Goal: Check status

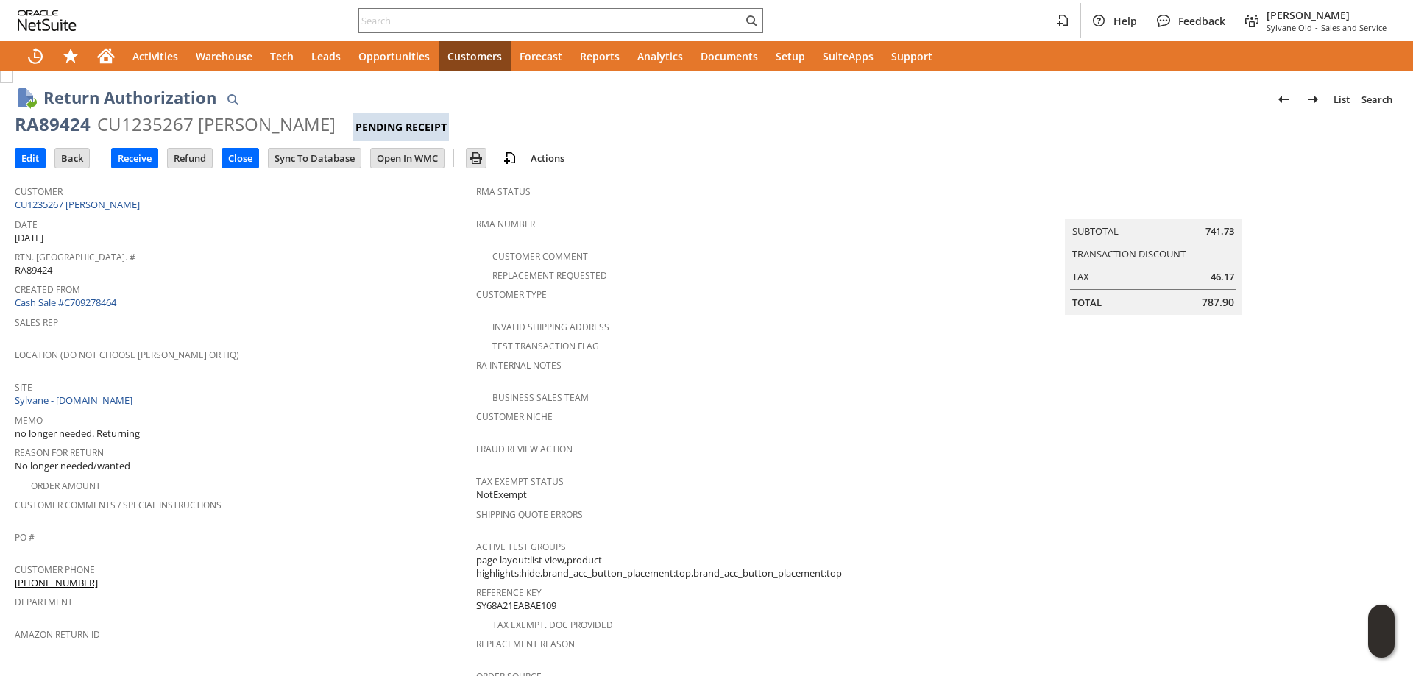
scroll to position [147, 0]
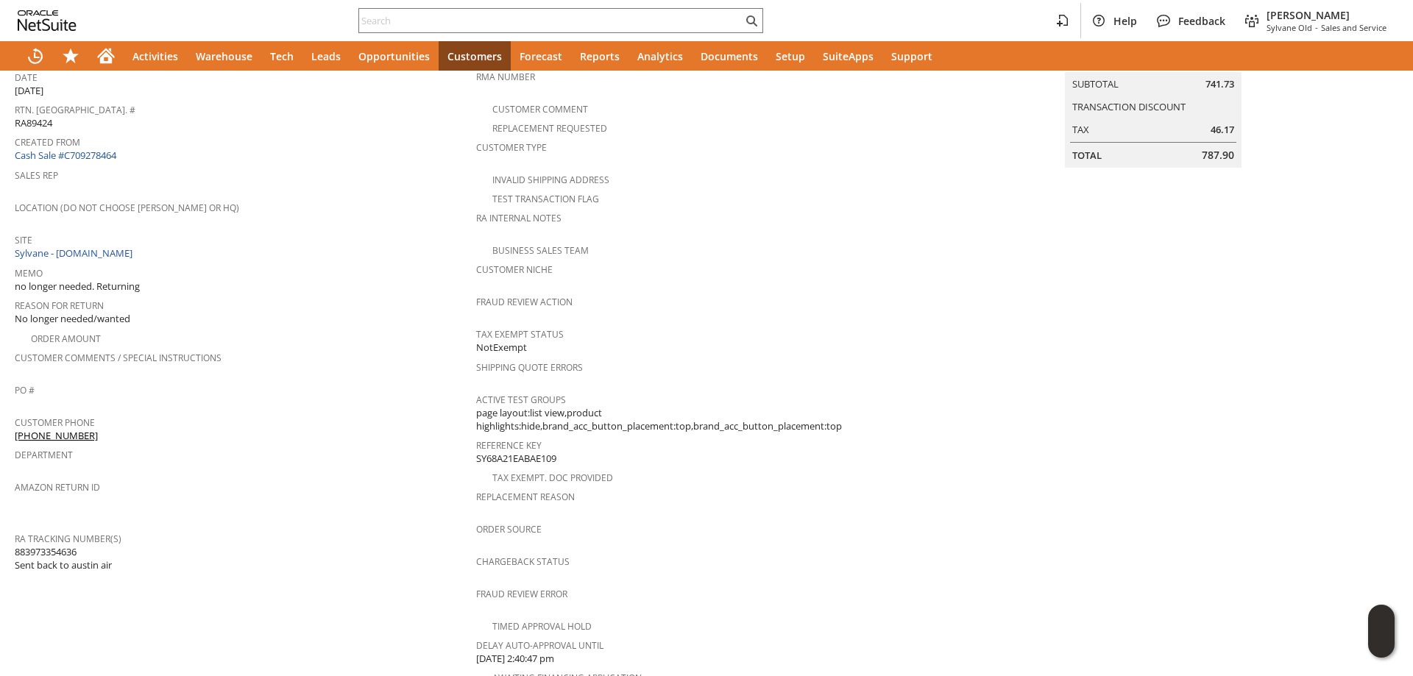
click at [36, 545] on span "883973354636 Sent back to austin air" at bounding box center [63, 558] width 97 height 27
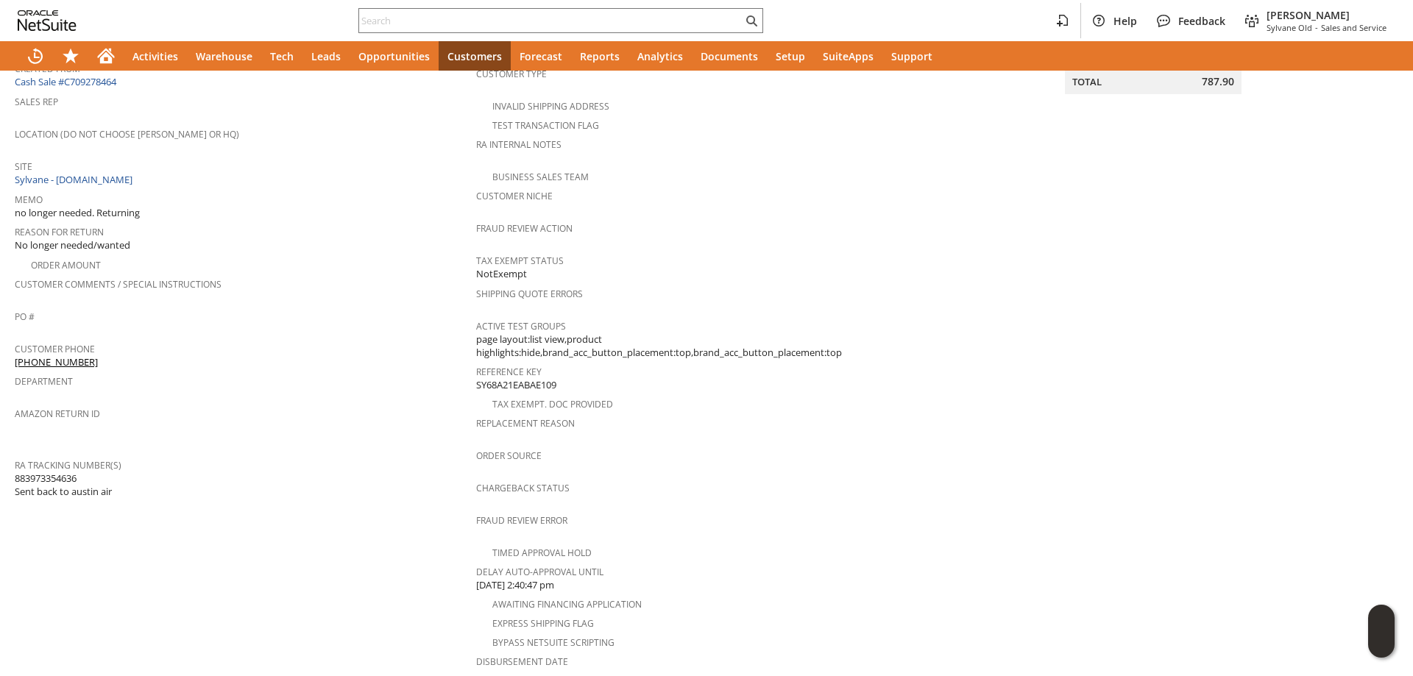
scroll to position [215, 0]
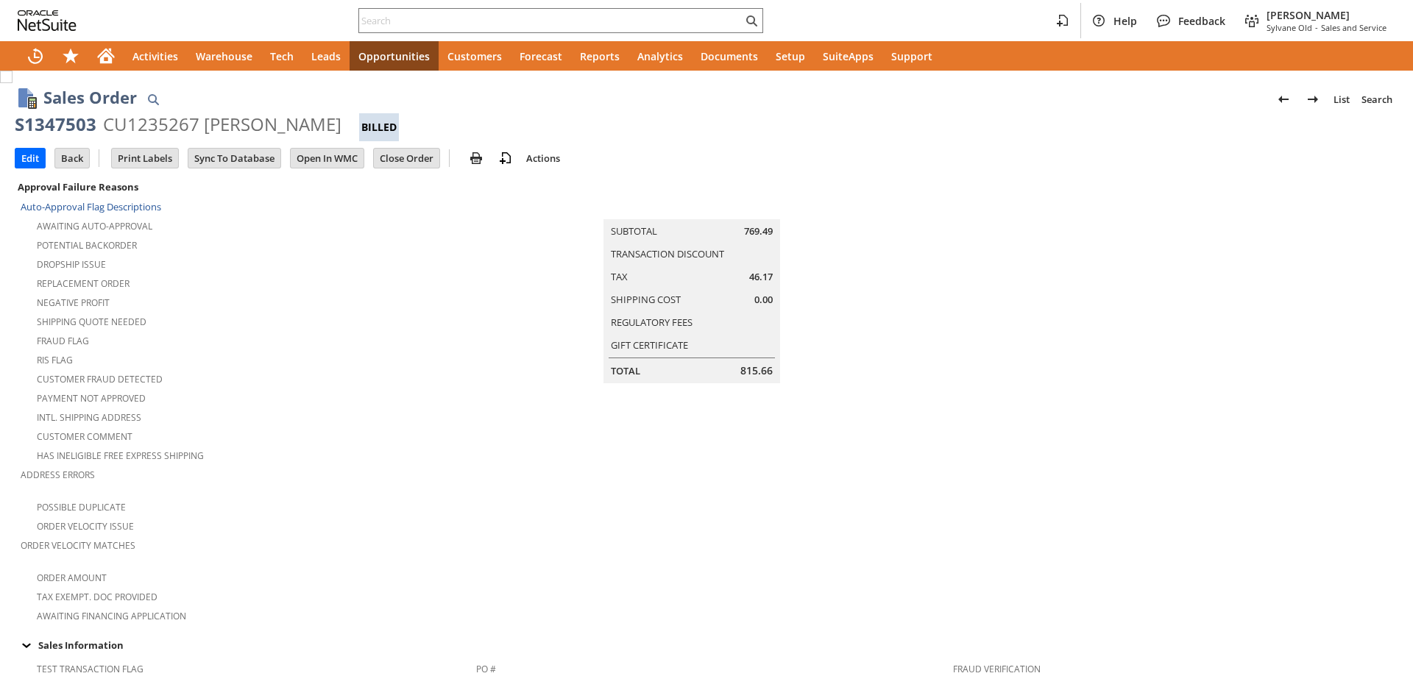
scroll to position [0, 614]
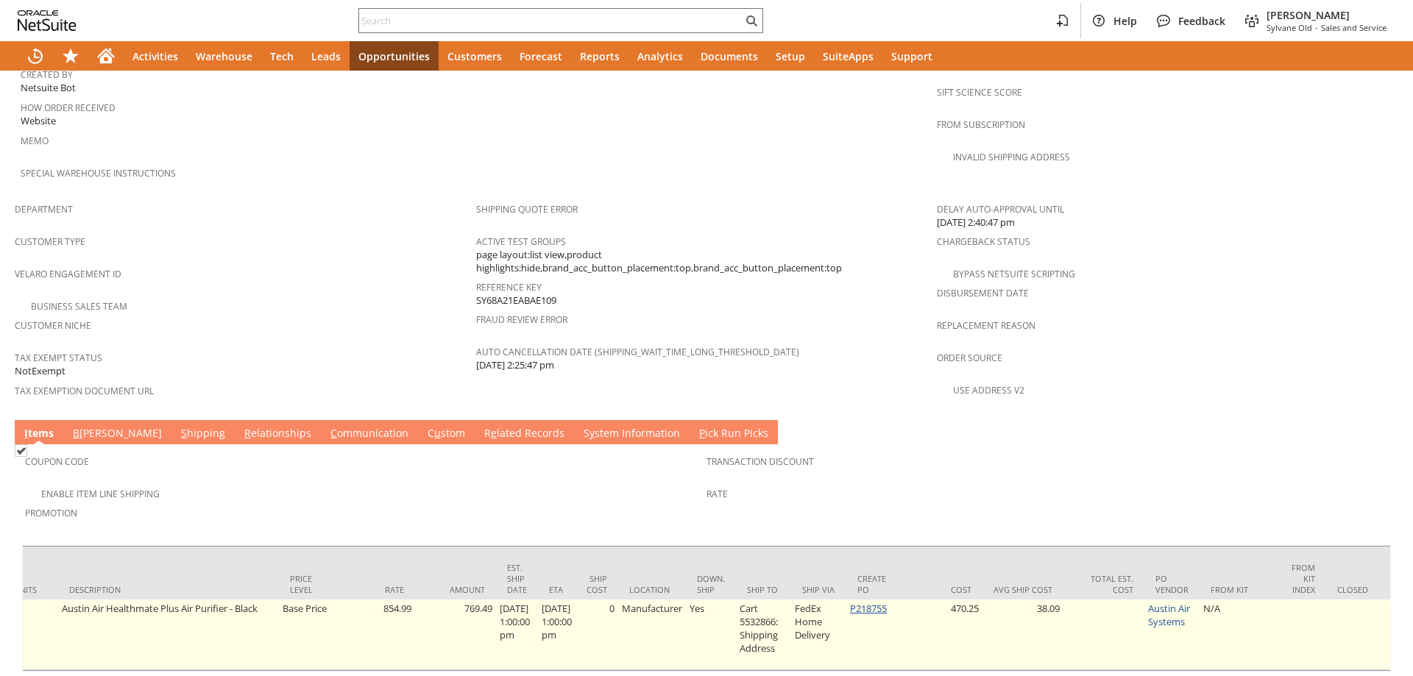
click at [883, 602] on link "P218755" at bounding box center [868, 608] width 37 height 13
